Goal: Transaction & Acquisition: Purchase product/service

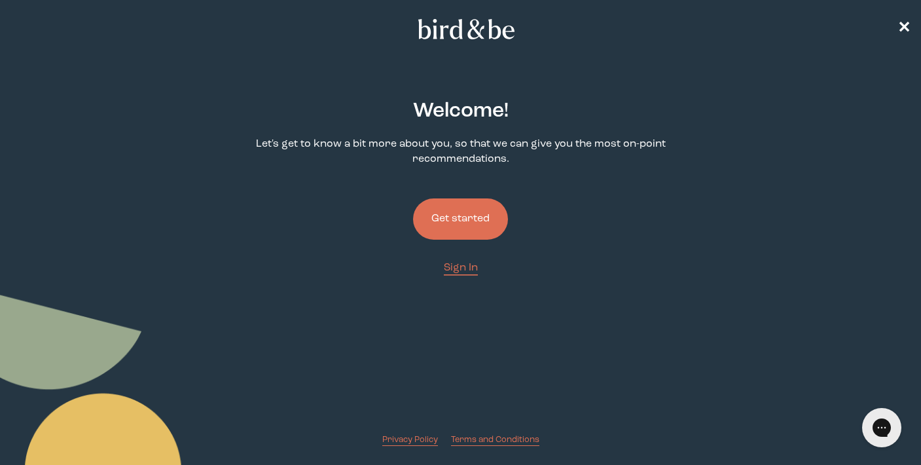
click at [453, 219] on button "Get started" at bounding box center [460, 218] width 95 height 41
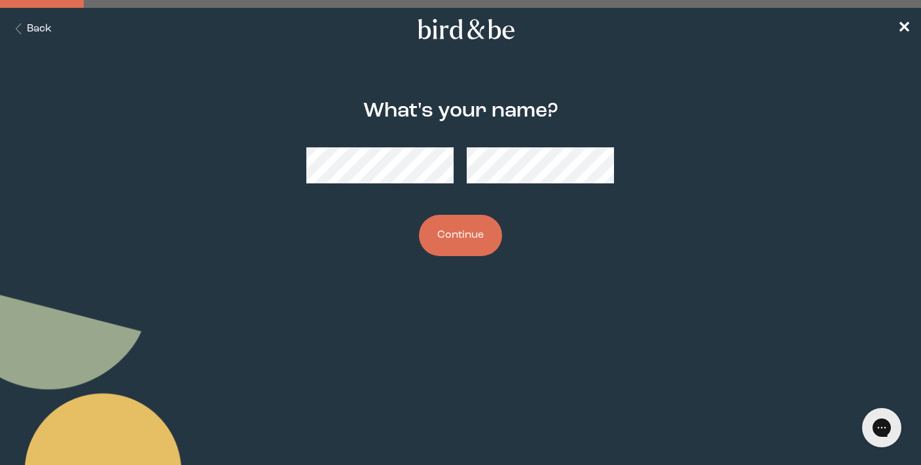
click at [460, 242] on button "Continue" at bounding box center [460, 235] width 83 height 41
click at [442, 237] on button "Continue" at bounding box center [460, 235] width 83 height 41
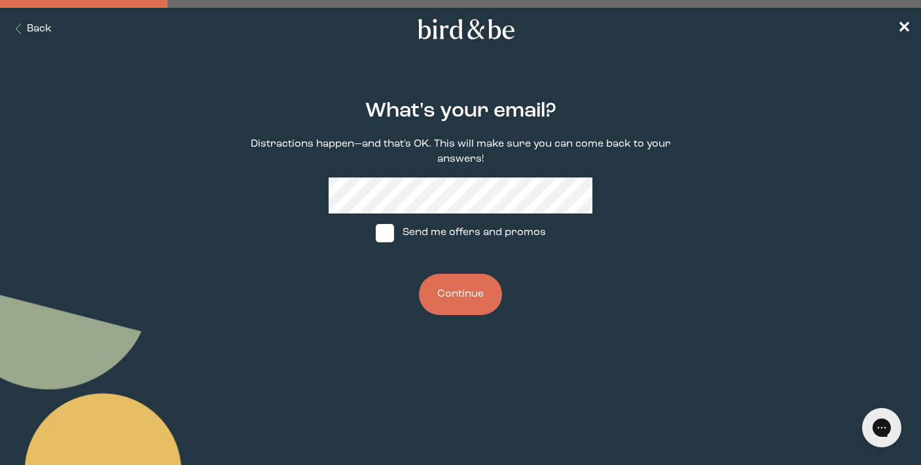
click at [420, 232] on label "Send me offers and promos" at bounding box center [460, 232] width 195 height 39
click at [376, 232] on input "Send me offers and promos" at bounding box center [375, 232] width 1 height 1
checkbox input "true"
click at [449, 289] on button "Continue" at bounding box center [460, 294] width 83 height 41
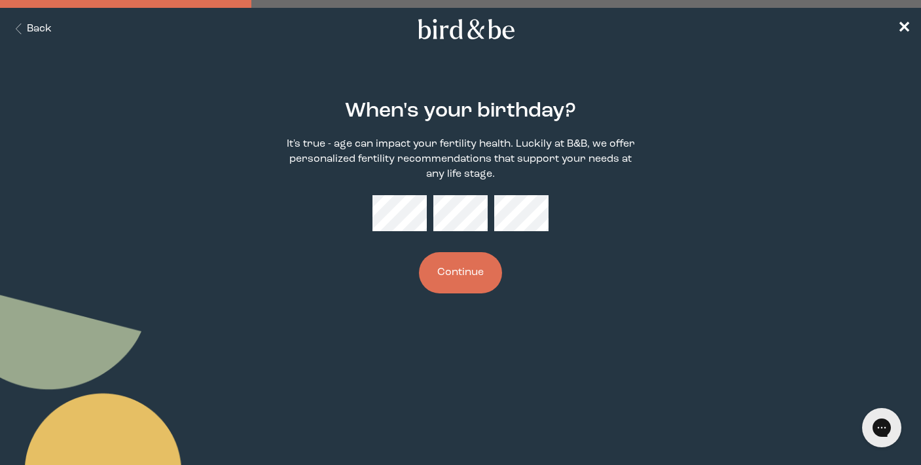
click at [471, 275] on button "Continue" at bounding box center [460, 272] width 83 height 41
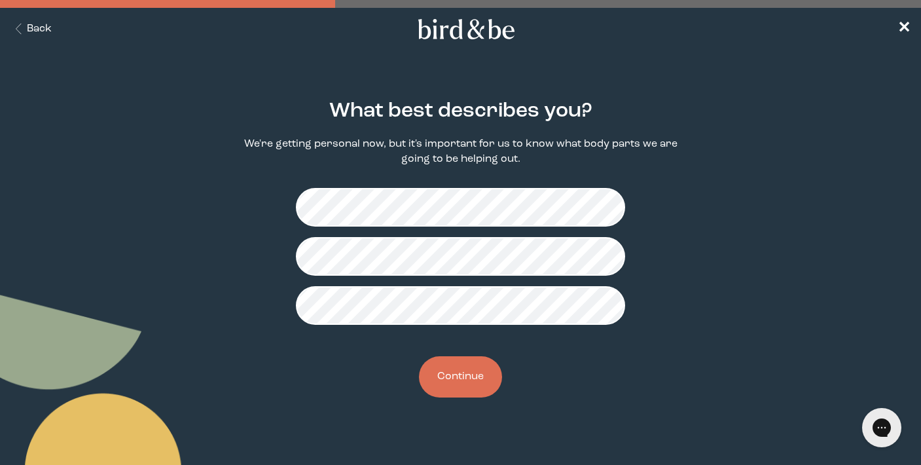
click at [474, 386] on button "Continue" at bounding box center [460, 376] width 83 height 41
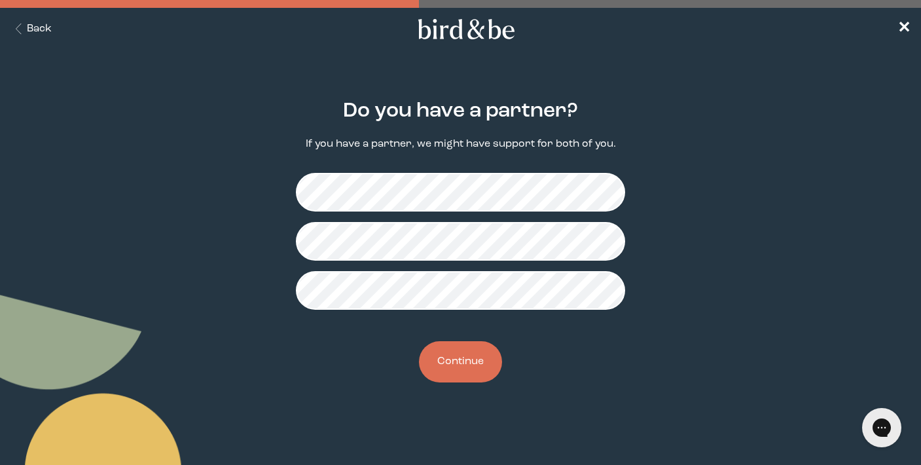
click at [469, 368] on button "Continue" at bounding box center [460, 361] width 83 height 41
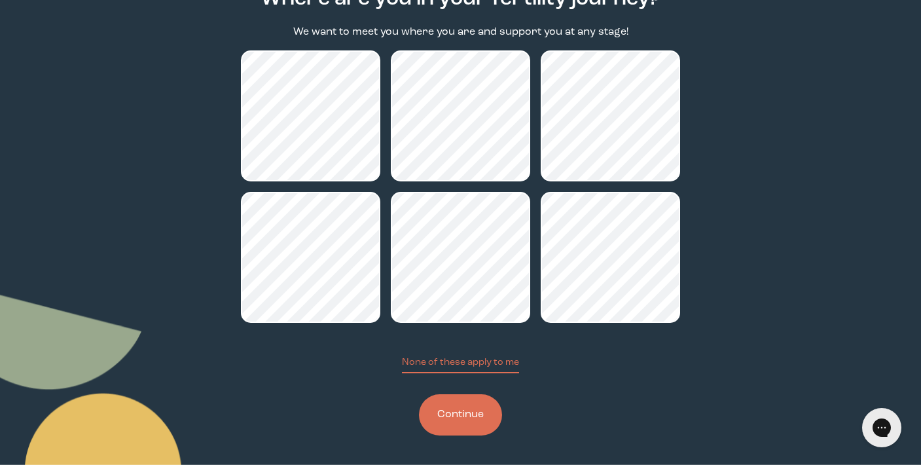
scroll to position [114, 0]
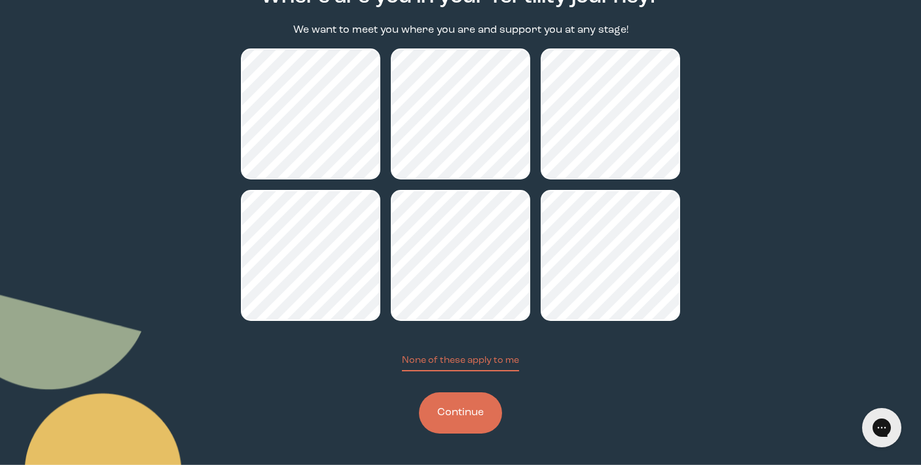
click at [471, 426] on button "Continue" at bounding box center [460, 412] width 83 height 41
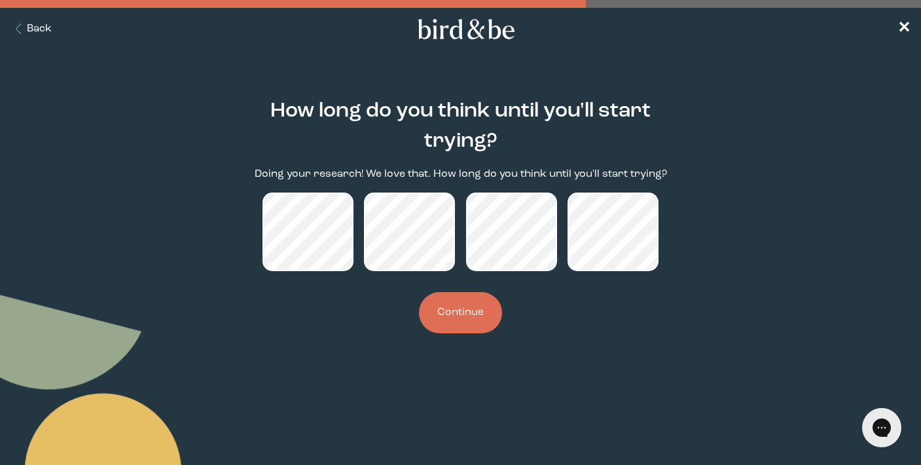
click at [456, 324] on button "Continue" at bounding box center [460, 312] width 83 height 41
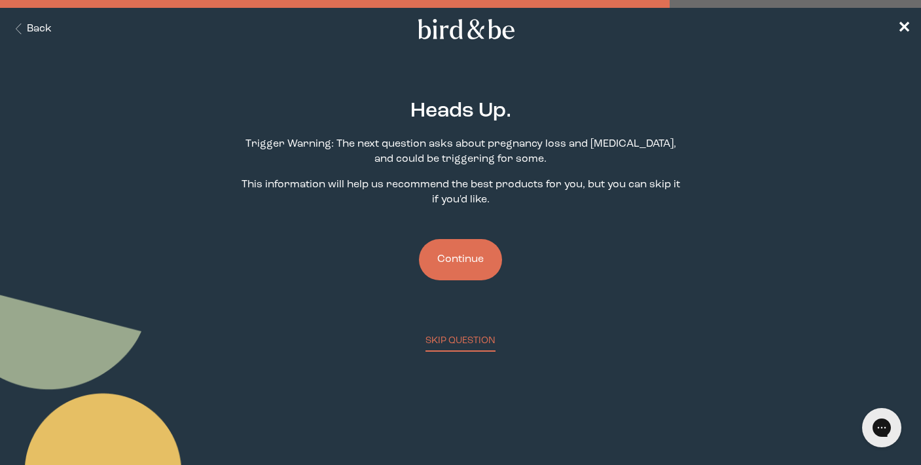
click at [453, 230] on div "Heads Up. Trigger Warning: The next question asks about pregnancy loss and [MED…" at bounding box center [461, 215] width 440 height 273
click at [454, 262] on button "Continue" at bounding box center [460, 259] width 83 height 41
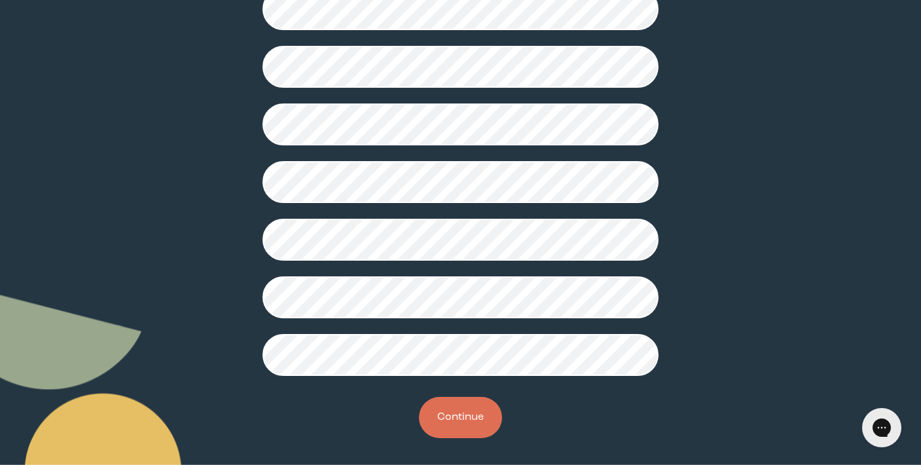
scroll to position [352, 0]
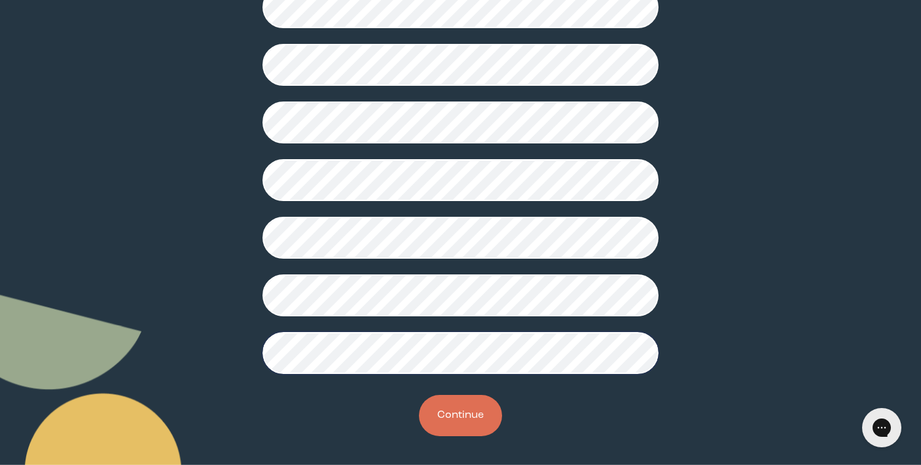
click at [442, 412] on button "Continue" at bounding box center [460, 415] width 83 height 41
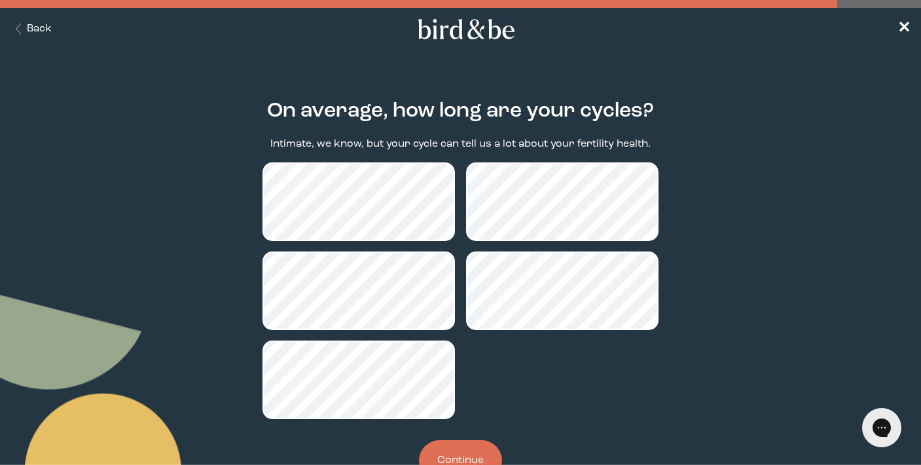
click at [484, 455] on button "Continue" at bounding box center [460, 460] width 83 height 41
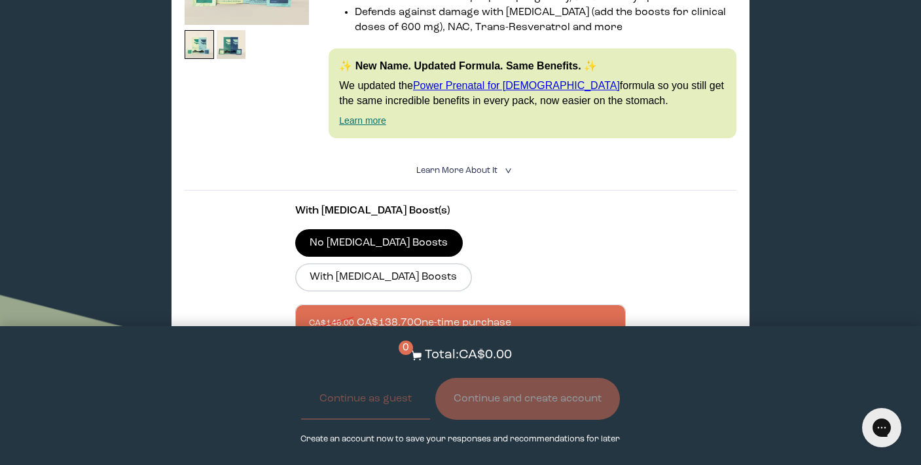
scroll to position [367, 0]
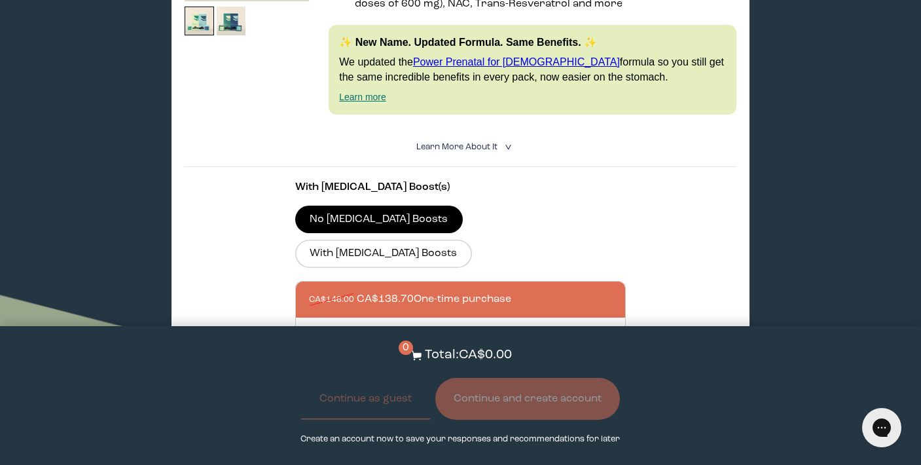
click at [683, 221] on section "With [MEDICAL_DATA] Boost(s) No [MEDICAL_DATA] Boosts With [MEDICAL_DATA] Boost…" at bounding box center [461, 290] width 552 height 247
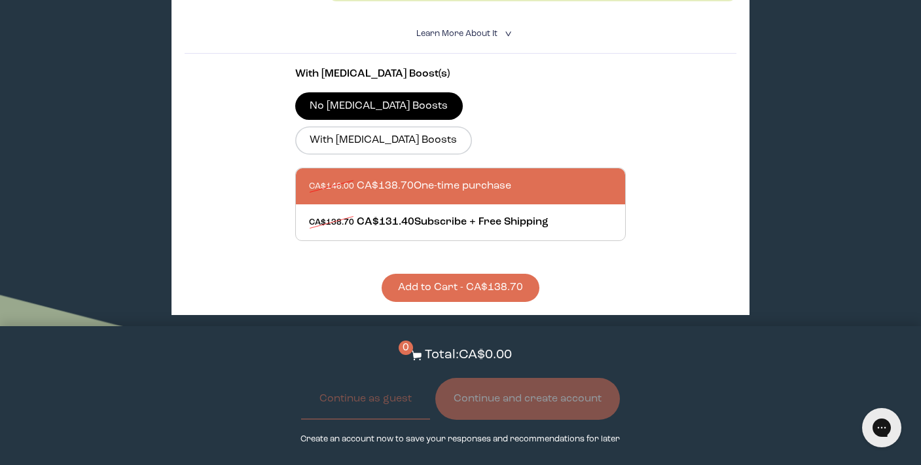
scroll to position [492, 0]
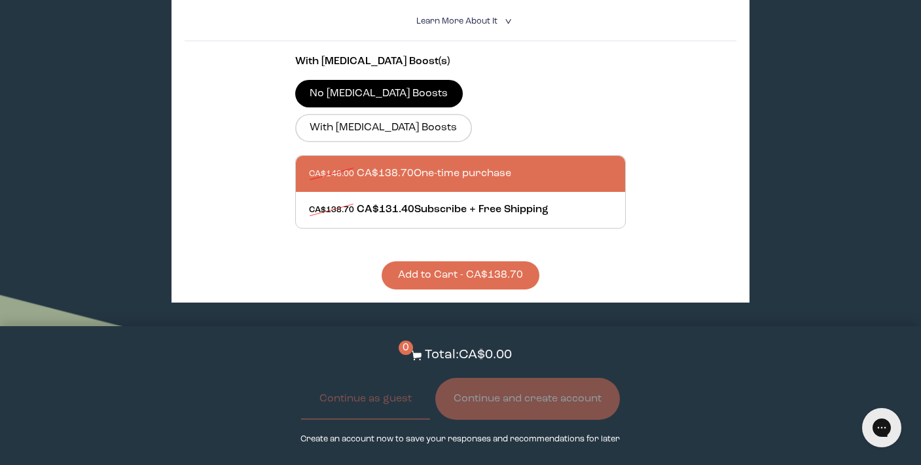
click at [520, 261] on button "Add to Cart - CA$138.70" at bounding box center [461, 275] width 158 height 28
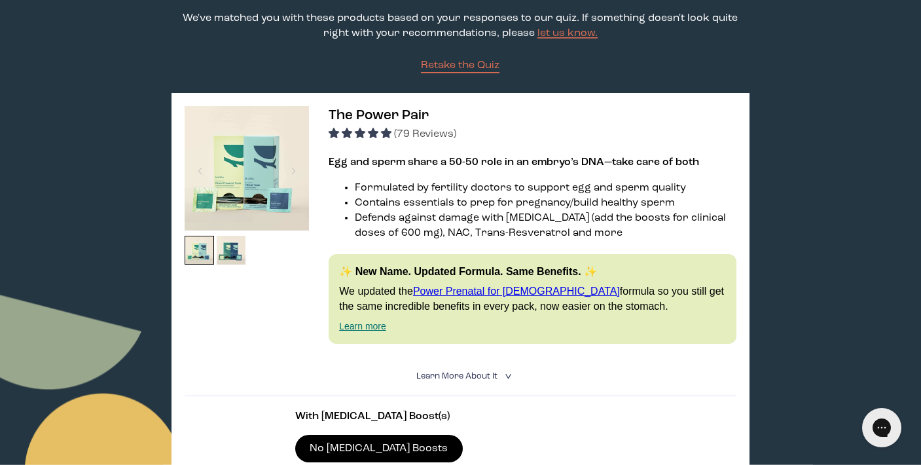
scroll to position [0, 0]
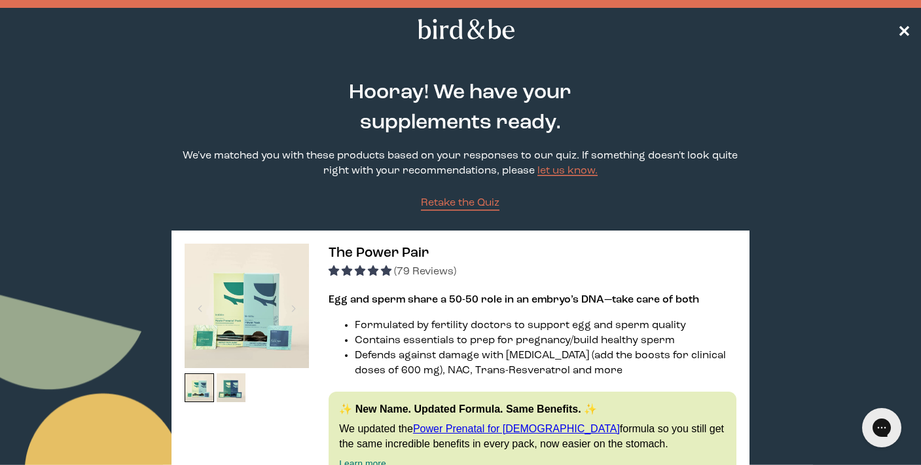
click at [909, 26] on span "✕" at bounding box center [904, 30] width 13 height 16
